Goal: Task Accomplishment & Management: Manage account settings

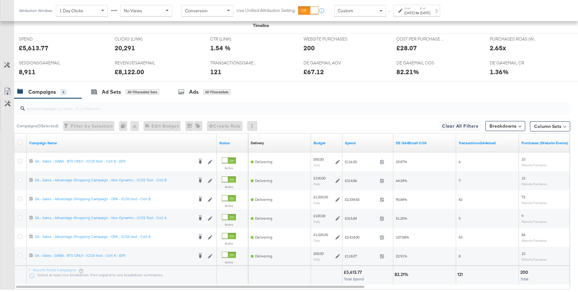
scroll to position [292, 0]
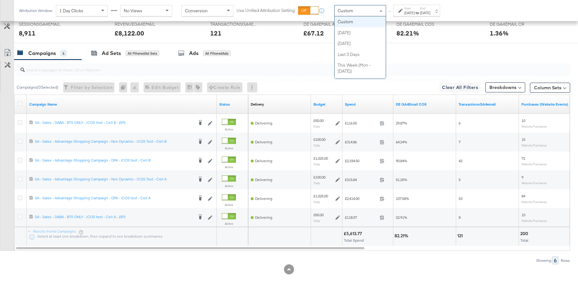
click at [362, 9] on div "Custom" at bounding box center [359, 10] width 51 height 11
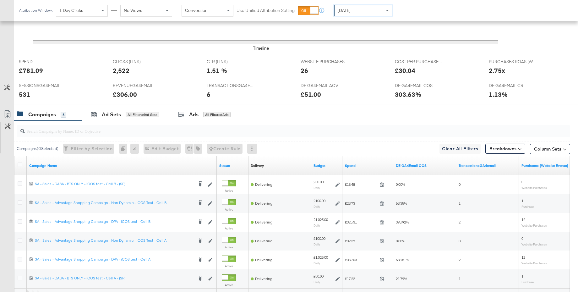
scroll to position [292, 0]
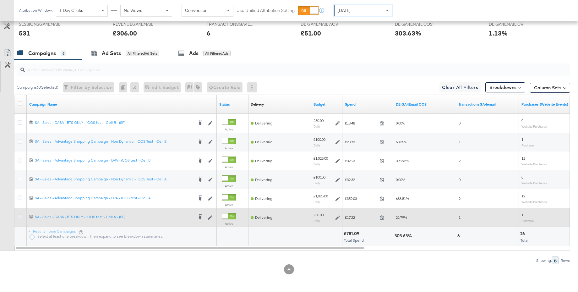
click at [21, 216] on icon at bounding box center [20, 216] width 5 height 5
click at [0, 0] on input "checkbox" at bounding box center [0, 0] width 0 height 0
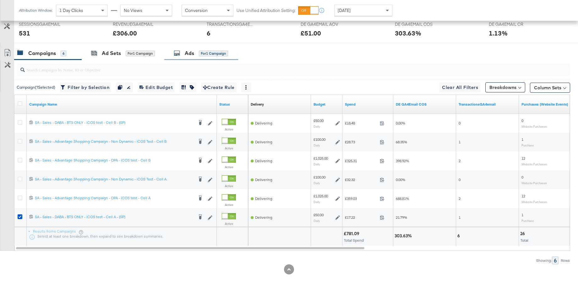
click at [193, 55] on div "Ads" at bounding box center [189, 53] width 9 height 7
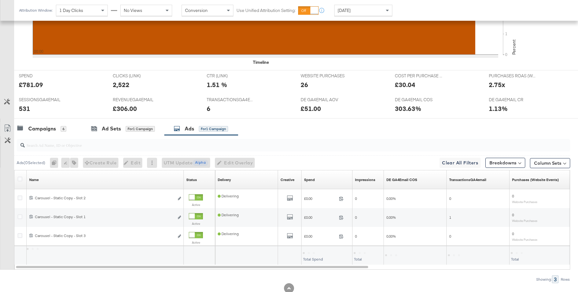
scroll to position [235, 0]
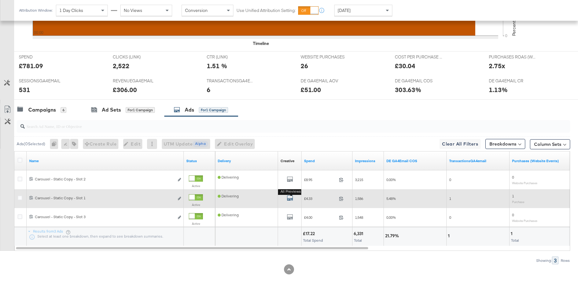
click at [290, 197] on icon "default" at bounding box center [290, 198] width 6 height 6
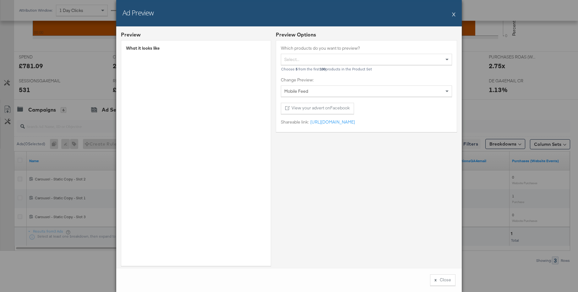
scroll to position [235, 0]
click at [453, 15] on button "X" at bounding box center [453, 14] width 3 height 13
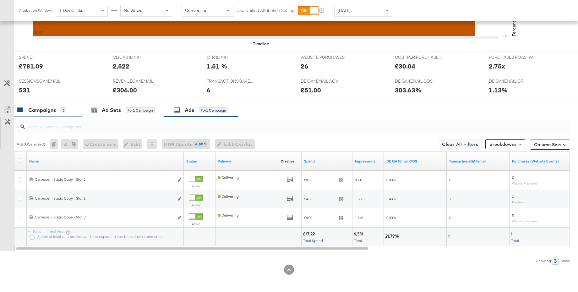
drag, startPoint x: 43, startPoint y: 105, endPoint x: 61, endPoint y: 103, distance: 18.4
click at [43, 105] on div "Campaigns 6" at bounding box center [47, 109] width 67 height 13
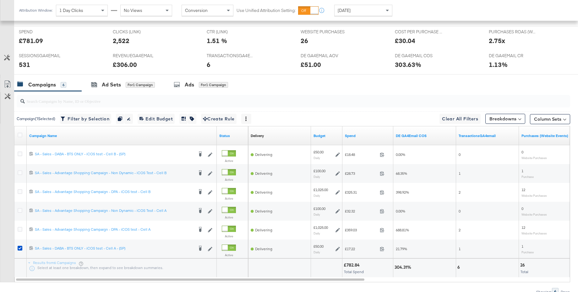
scroll to position [292, 0]
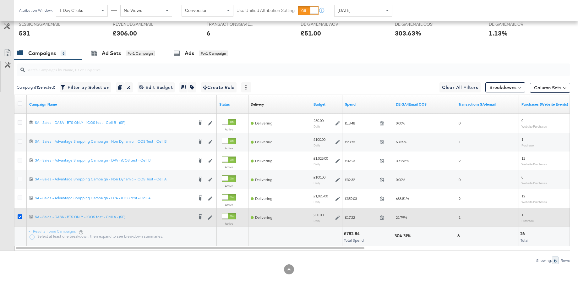
click at [19, 216] on icon at bounding box center [20, 216] width 5 height 5
click at [0, 0] on input "checkbox" at bounding box center [0, 0] width 0 height 0
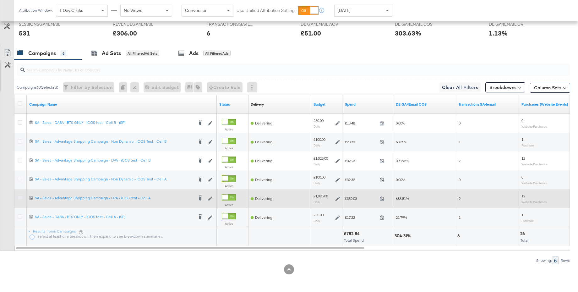
click at [20, 198] on icon at bounding box center [20, 197] width 5 height 5
click at [0, 0] on input "checkbox" at bounding box center [0, 0] width 0 height 0
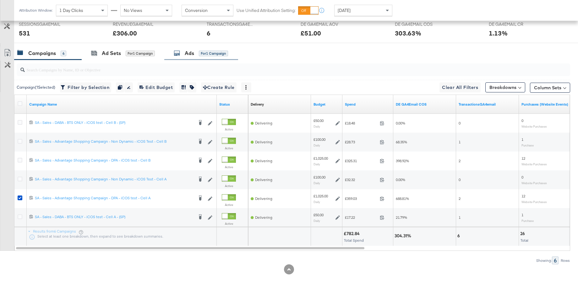
click at [181, 53] on div "Ads for 1 Campaign" at bounding box center [201, 53] width 54 height 7
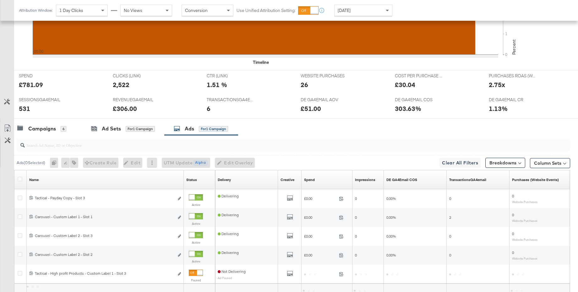
scroll to position [273, 0]
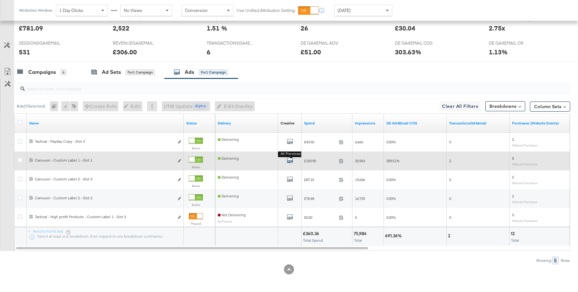
click at [289, 160] on icon "default" at bounding box center [290, 160] width 6 height 6
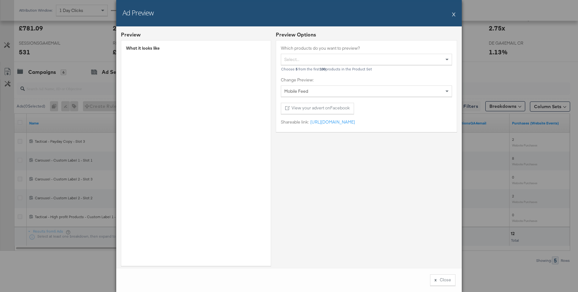
click at [454, 13] on button "X" at bounding box center [453, 14] width 3 height 13
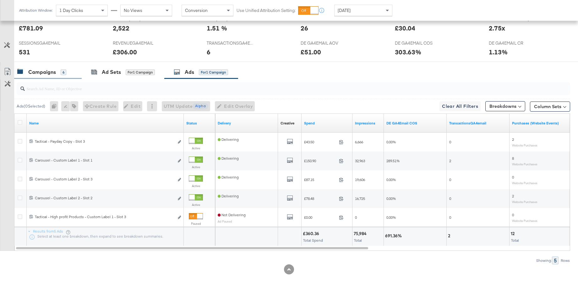
click at [32, 73] on div "Campaigns" at bounding box center [42, 71] width 28 height 7
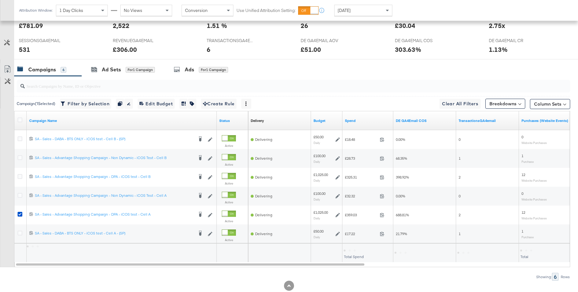
scroll to position [276, 0]
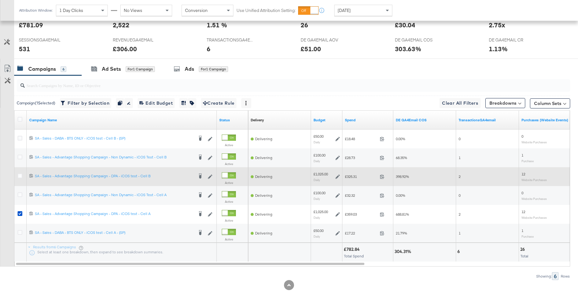
drag, startPoint x: 18, startPoint y: 174, endPoint x: 19, endPoint y: 181, distance: 7.3
click at [18, 174] on icon at bounding box center [20, 175] width 5 height 5
click at [0, 0] on input "checkbox" at bounding box center [0, 0] width 0 height 0
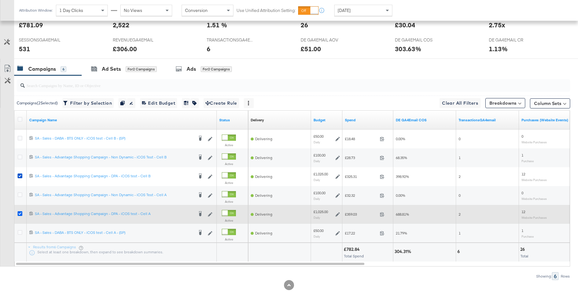
click at [19, 213] on icon at bounding box center [20, 213] width 5 height 5
click at [0, 0] on input "checkbox" at bounding box center [0, 0] width 0 height 0
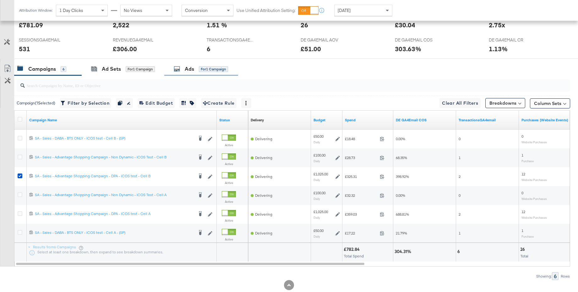
click at [186, 68] on div "Ads" at bounding box center [189, 68] width 9 height 7
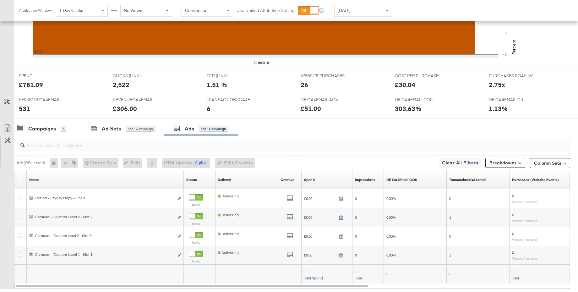
scroll to position [254, 0]
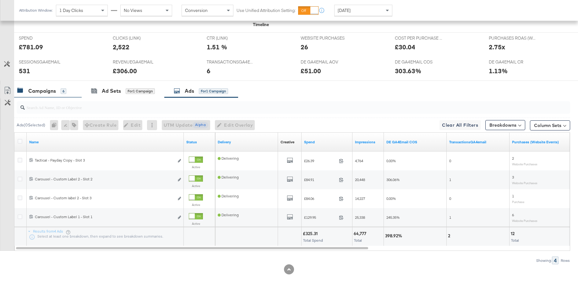
click at [46, 92] on div "Campaigns" at bounding box center [42, 90] width 28 height 7
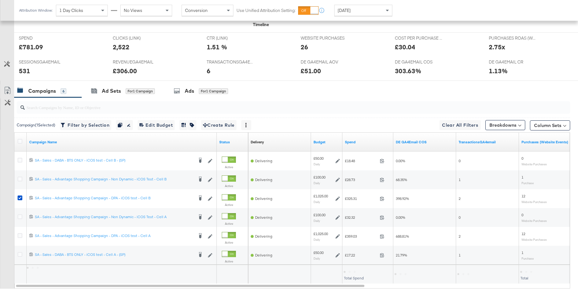
scroll to position [276, 0]
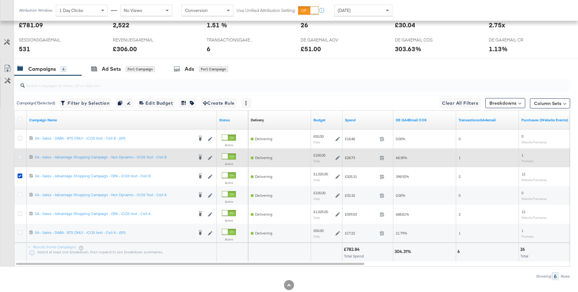
click at [18, 156] on icon at bounding box center [20, 156] width 5 height 5
click at [0, 0] on input "checkbox" at bounding box center [0, 0] width 0 height 0
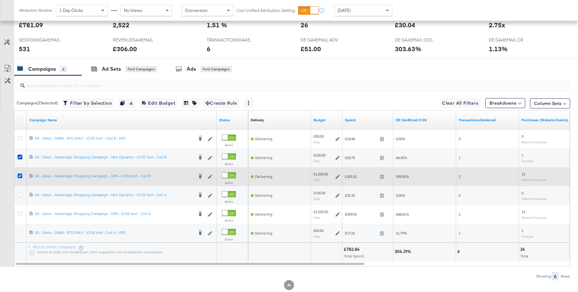
click at [20, 175] on icon at bounding box center [20, 175] width 5 height 5
click at [0, 0] on input "checkbox" at bounding box center [0, 0] width 0 height 0
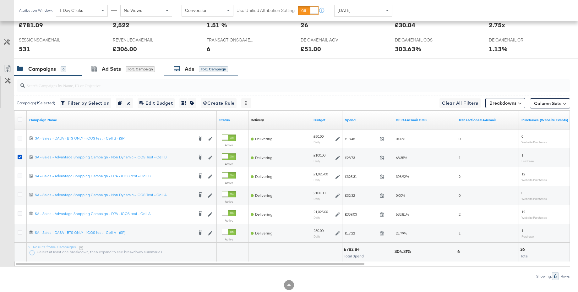
click at [181, 68] on div "Ads for 1 Campaign" at bounding box center [201, 68] width 54 height 7
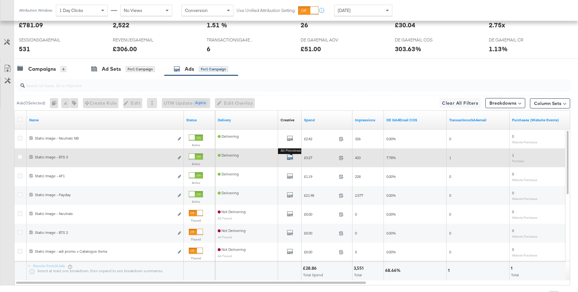
click at [289, 157] on icon "default" at bounding box center [290, 157] width 6 height 6
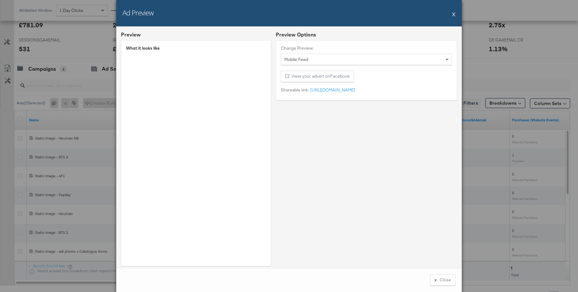
click at [455, 14] on button "X" at bounding box center [453, 14] width 3 height 13
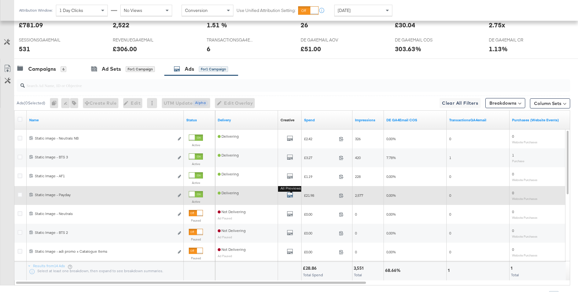
click at [288, 195] on icon "default" at bounding box center [290, 195] width 6 height 6
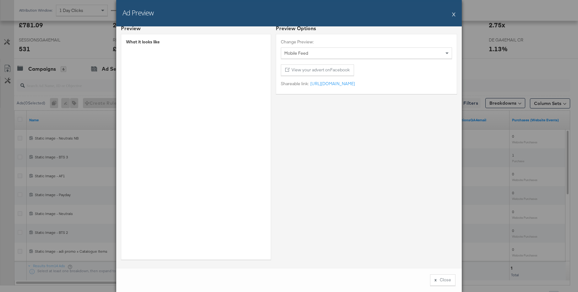
scroll to position [7, 0]
click at [454, 15] on button "X" at bounding box center [453, 14] width 3 height 13
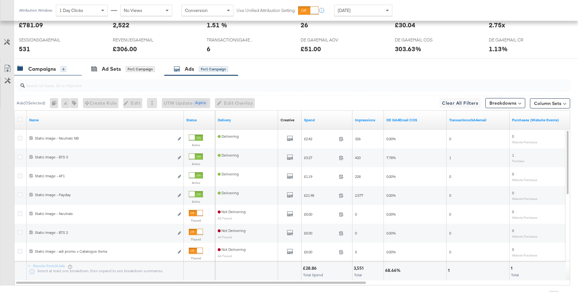
click at [49, 72] on div "Campaigns" at bounding box center [42, 68] width 28 height 7
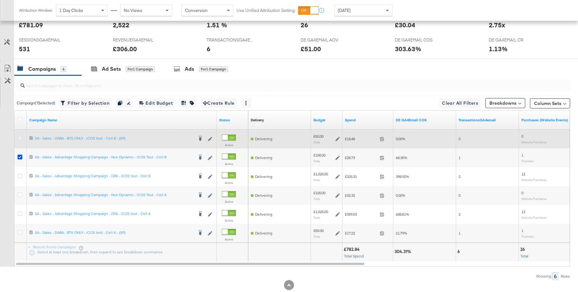
click at [20, 138] on icon at bounding box center [20, 138] width 5 height 5
click at [0, 0] on input "checkbox" at bounding box center [0, 0] width 0 height 0
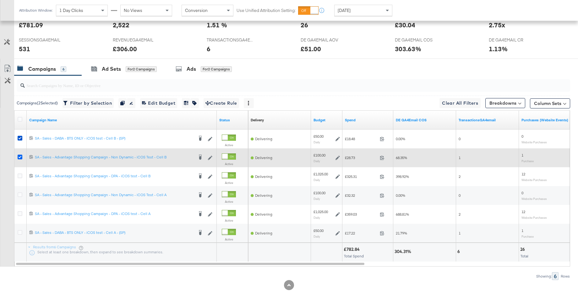
click at [19, 156] on icon at bounding box center [20, 156] width 5 height 5
click at [0, 0] on input "checkbox" at bounding box center [0, 0] width 0 height 0
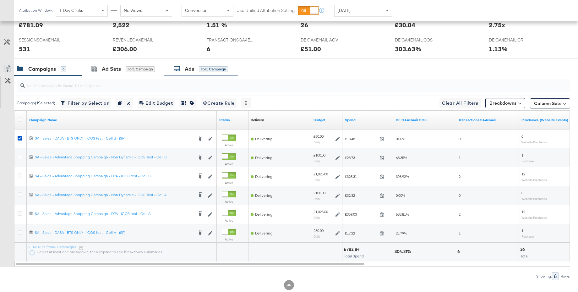
click at [182, 70] on div "Ads for 1 Campaign" at bounding box center [201, 68] width 54 height 7
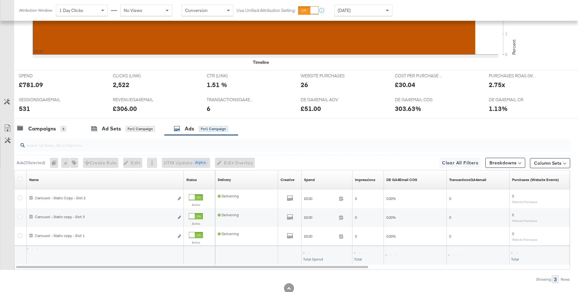
scroll to position [235, 0]
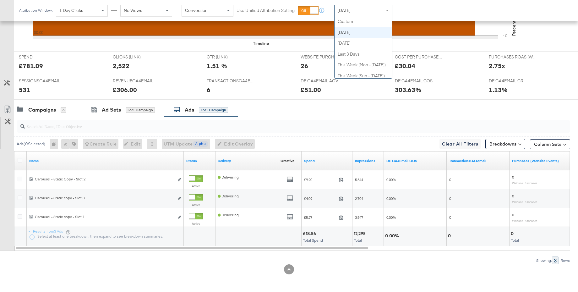
click at [348, 12] on span "[DATE]" at bounding box center [343, 11] width 13 height 6
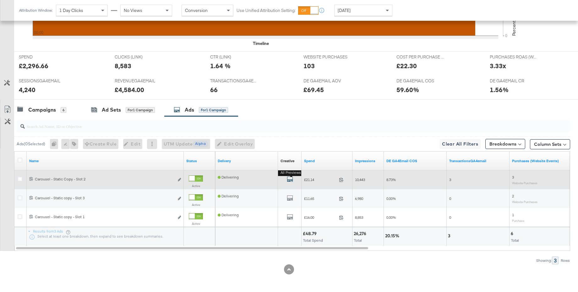
click at [291, 179] on icon "default" at bounding box center [290, 179] width 6 height 6
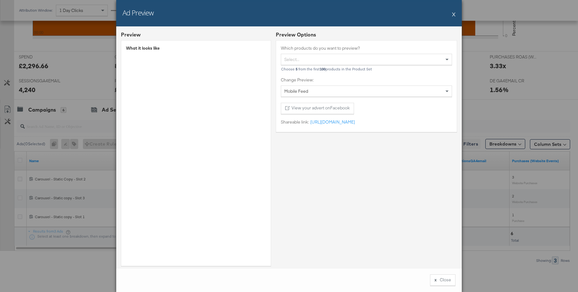
click at [453, 14] on button "X" at bounding box center [453, 14] width 3 height 13
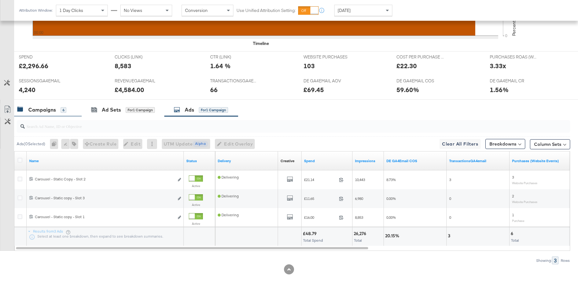
click at [42, 113] on div "Campaigns" at bounding box center [42, 109] width 28 height 7
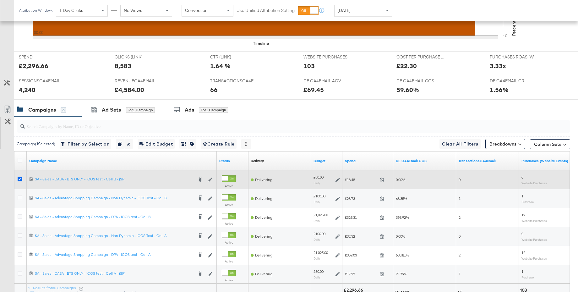
click at [19, 177] on icon at bounding box center [20, 178] width 5 height 5
click at [0, 0] on input "checkbox" at bounding box center [0, 0] width 0 height 0
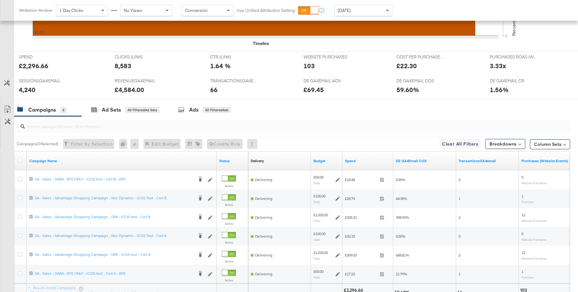
scroll to position [292, 0]
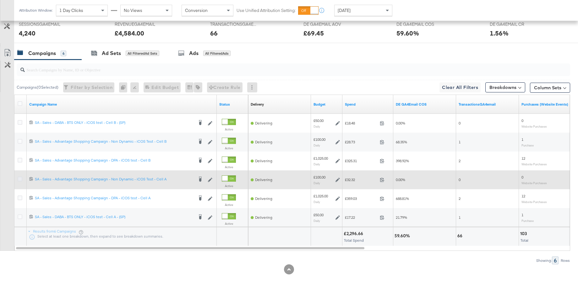
click at [20, 179] on icon at bounding box center [20, 178] width 5 height 5
click at [0, 0] on input "checkbox" at bounding box center [0, 0] width 0 height 0
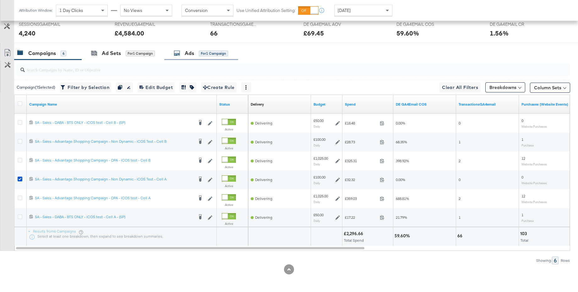
click at [192, 56] on div "Ads" at bounding box center [189, 53] width 9 height 7
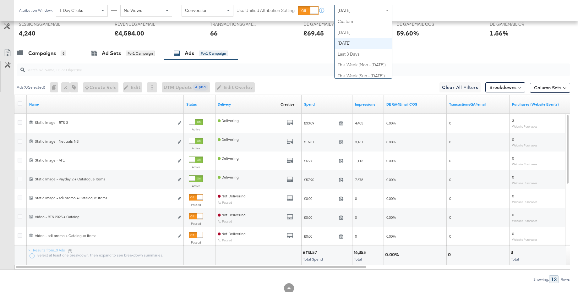
click at [363, 9] on div "[DATE]" at bounding box center [362, 10] width 57 height 11
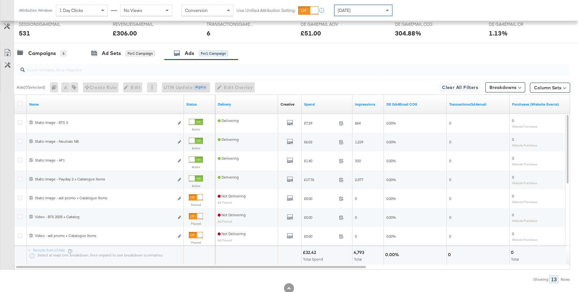
click at [354, 13] on div "[DATE]" at bounding box center [362, 10] width 57 height 11
click at [41, 55] on div "Campaigns" at bounding box center [42, 53] width 28 height 7
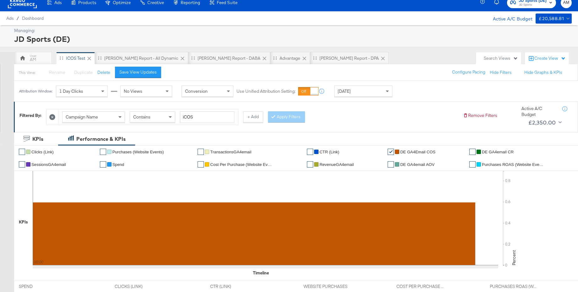
scroll to position [3, 0]
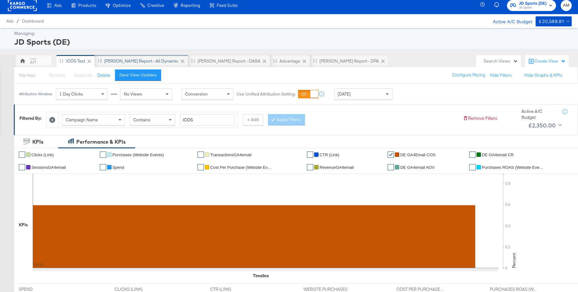
click at [141, 60] on div "[PERSON_NAME] Report - All Dynamic" at bounding box center [141, 61] width 74 height 6
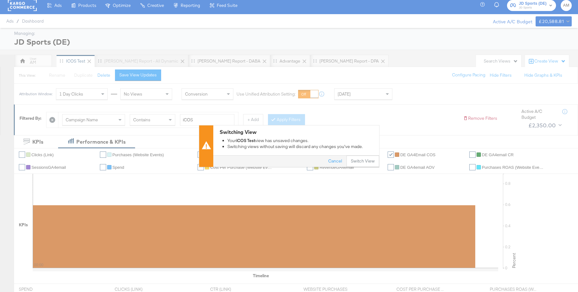
drag, startPoint x: 364, startPoint y: 157, endPoint x: 124, endPoint y: 80, distance: 251.4
click at [363, 157] on button "Switch View" at bounding box center [362, 160] width 33 height 11
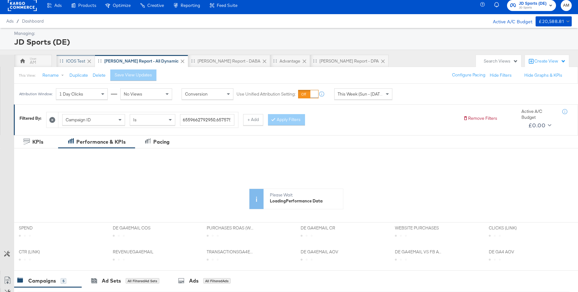
click at [80, 62] on div "iCOS Test" at bounding box center [75, 61] width 19 height 6
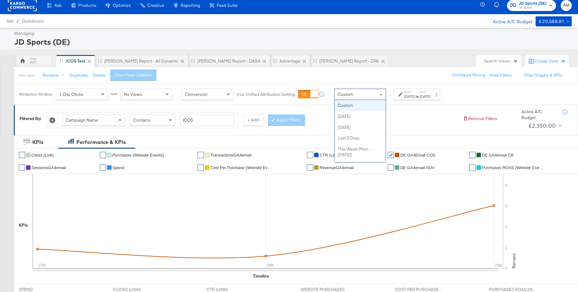
click at [353, 97] on div "Custom" at bounding box center [359, 94] width 51 height 11
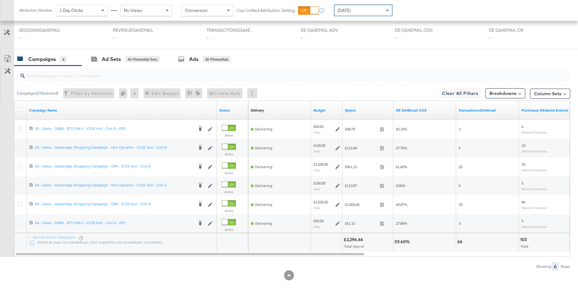
scroll to position [292, 0]
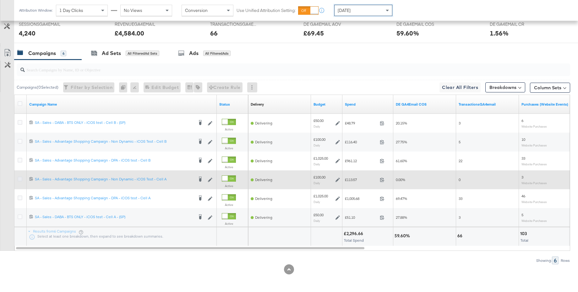
click at [19, 180] on icon at bounding box center [20, 178] width 5 height 5
click at [0, 0] on input "checkbox" at bounding box center [0, 0] width 0 height 0
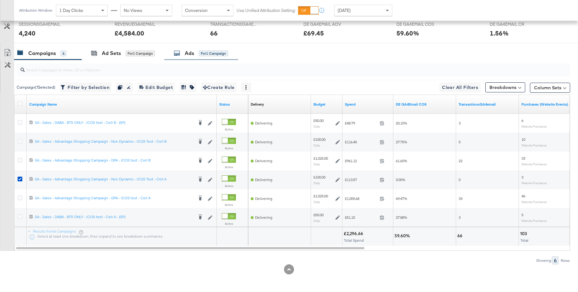
click at [185, 50] on div "Ads for 1 Campaign" at bounding box center [201, 53] width 54 height 7
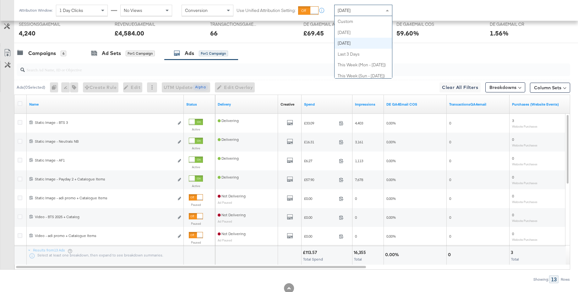
click at [350, 12] on span "[DATE]" at bounding box center [343, 11] width 13 height 6
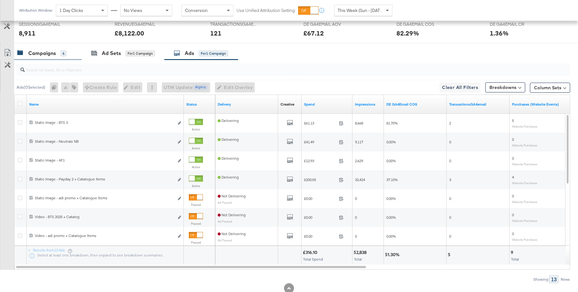
click at [45, 52] on div "Campaigns" at bounding box center [42, 53] width 28 height 7
